Goal: Task Accomplishment & Management: Manage account settings

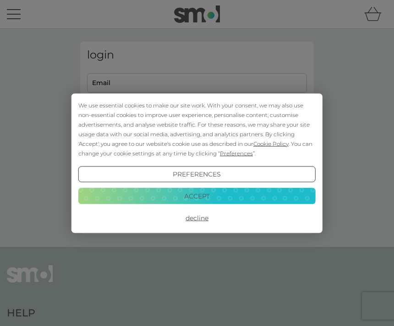
click at [222, 193] on button "Accept" at bounding box center [196, 196] width 237 height 16
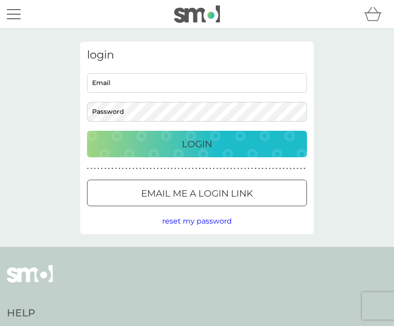
click at [170, 83] on input "Email" at bounding box center [197, 83] width 220 height 20
type input "[PERSON_NAME][EMAIL_ADDRESS][DOMAIN_NAME]"
click at [197, 144] on button "Login" at bounding box center [197, 144] width 220 height 27
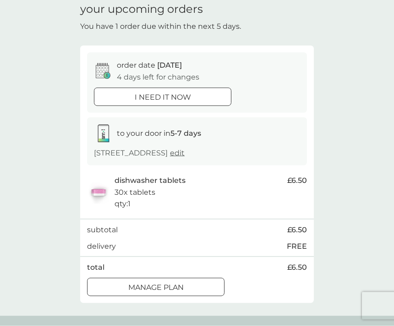
scroll to position [39, 0]
click at [157, 292] on div at bounding box center [155, 287] width 33 height 10
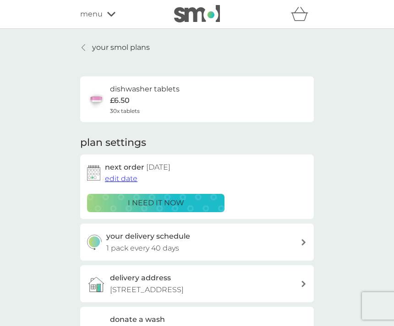
click at [125, 182] on button "edit date" at bounding box center [121, 179] width 33 height 12
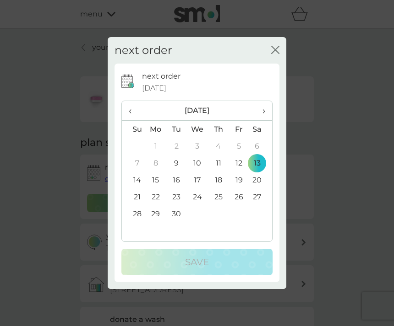
click at [278, 54] on icon "close" at bounding box center [275, 50] width 8 height 8
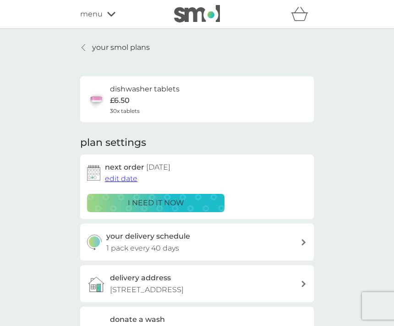
click at [125, 181] on span "edit date" at bounding box center [121, 178] width 33 height 9
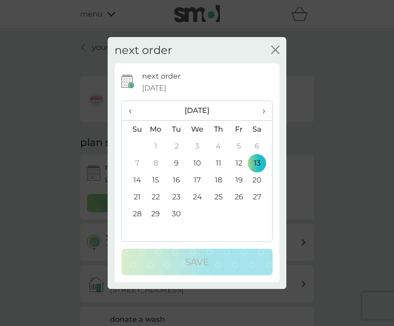
click at [266, 121] on th "›" at bounding box center [260, 111] width 23 height 20
click at [239, 155] on td "3" at bounding box center [238, 146] width 21 height 17
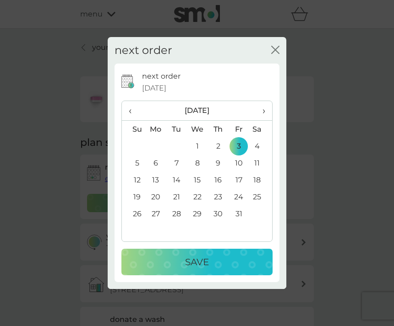
click at [212, 270] on div "Save" at bounding box center [196, 262] width 133 height 15
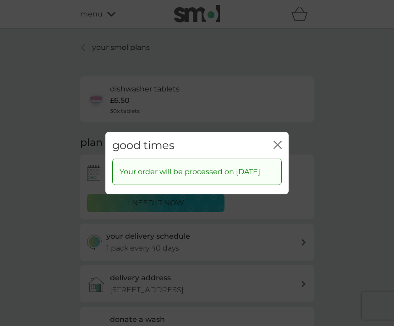
click at [279, 149] on icon "close" at bounding box center [277, 145] width 8 height 8
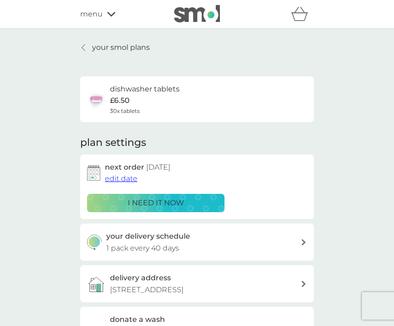
click at [85, 49] on icon at bounding box center [83, 47] width 4 height 7
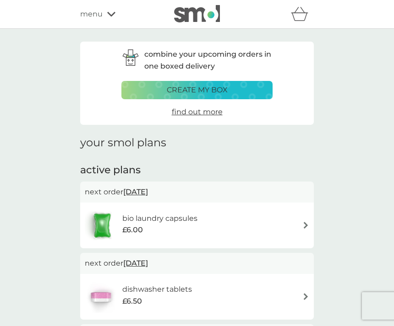
click at [293, 226] on div "bio laundry capsules £6.00" at bounding box center [197, 226] width 224 height 32
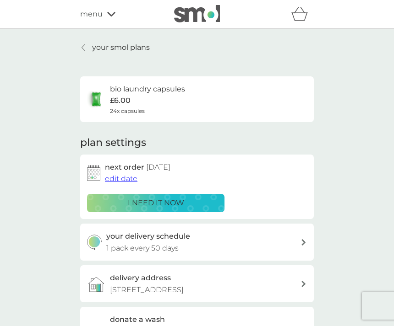
click at [300, 16] on icon "basket" at bounding box center [299, 14] width 17 height 14
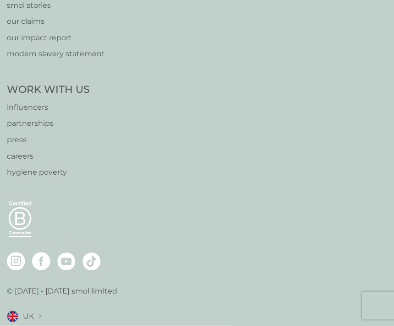
scroll to position [411, 0]
